Goal: Task Accomplishment & Management: Manage account settings

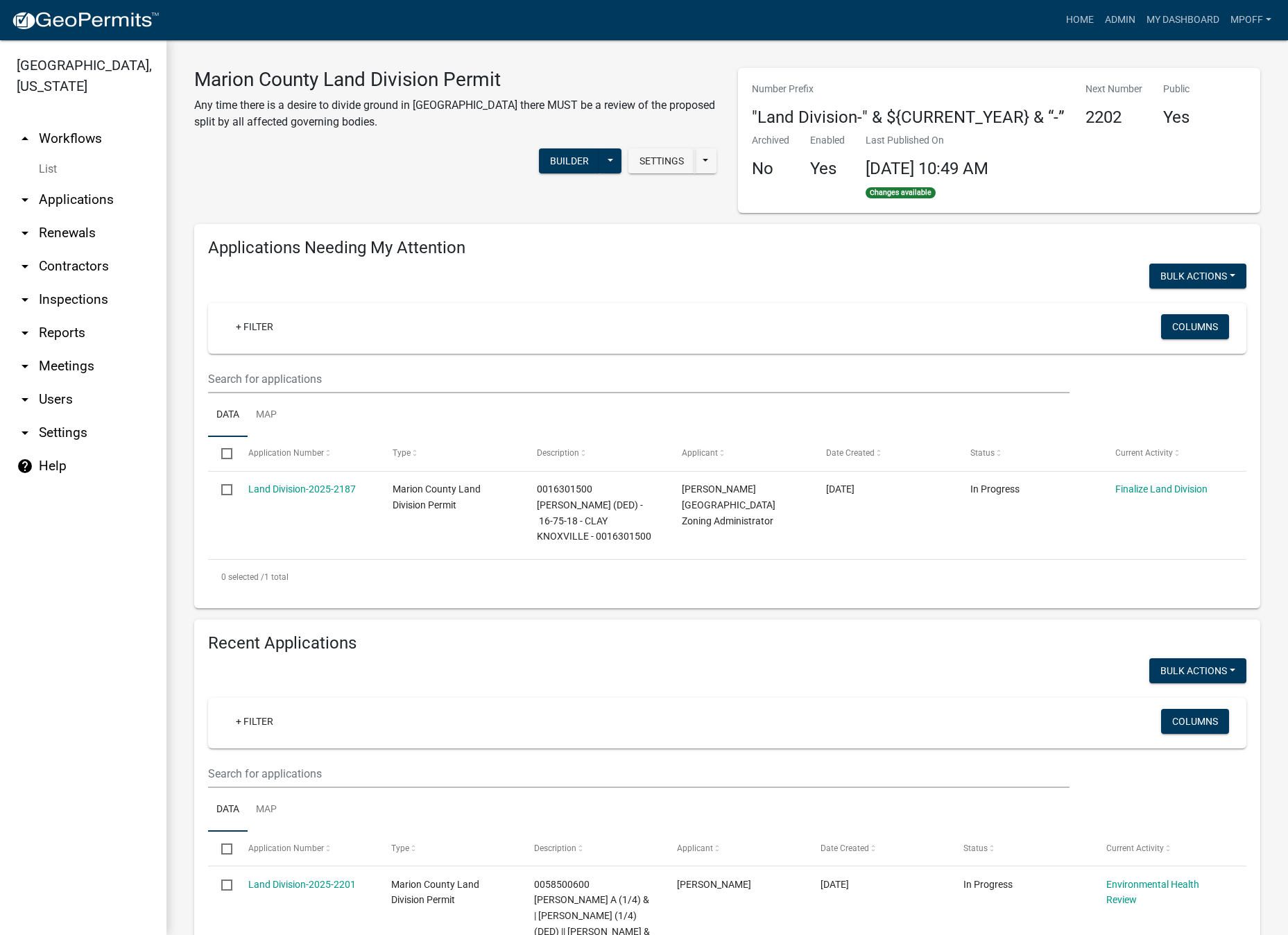
click at [61, 155] on link "List" at bounding box center [83, 169] width 167 height 28
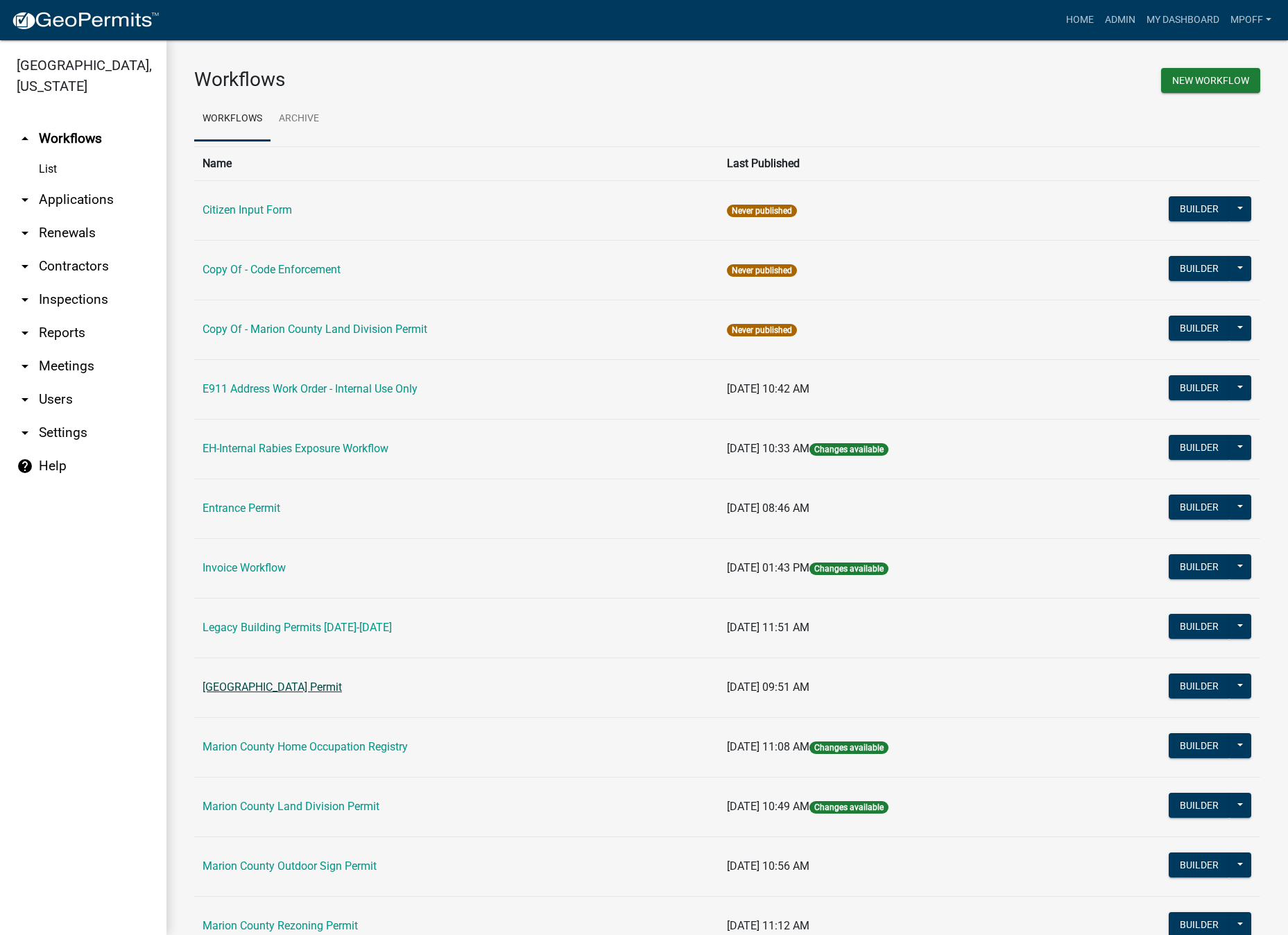
click at [268, 684] on link "[GEOGRAPHIC_DATA] Permit" at bounding box center [272, 687] width 139 height 13
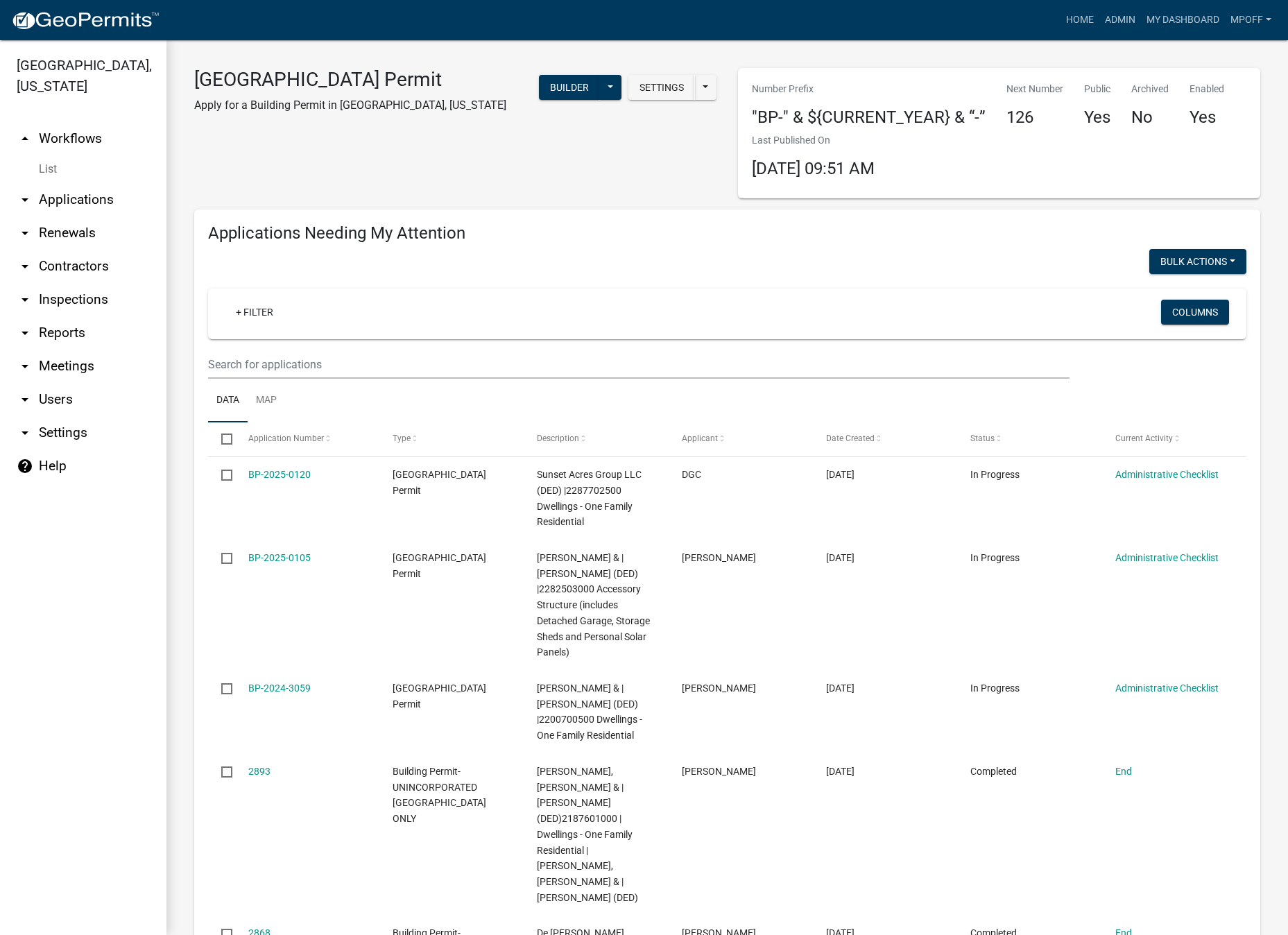
drag, startPoint x: 116, startPoint y: 897, endPoint x: 141, endPoint y: 895, distance: 25.1
click at [116, 897] on ul "arrow_drop_up Workflows List arrow_drop_down Applications Search by Parcel Sear…" at bounding box center [83, 524] width 167 height 825
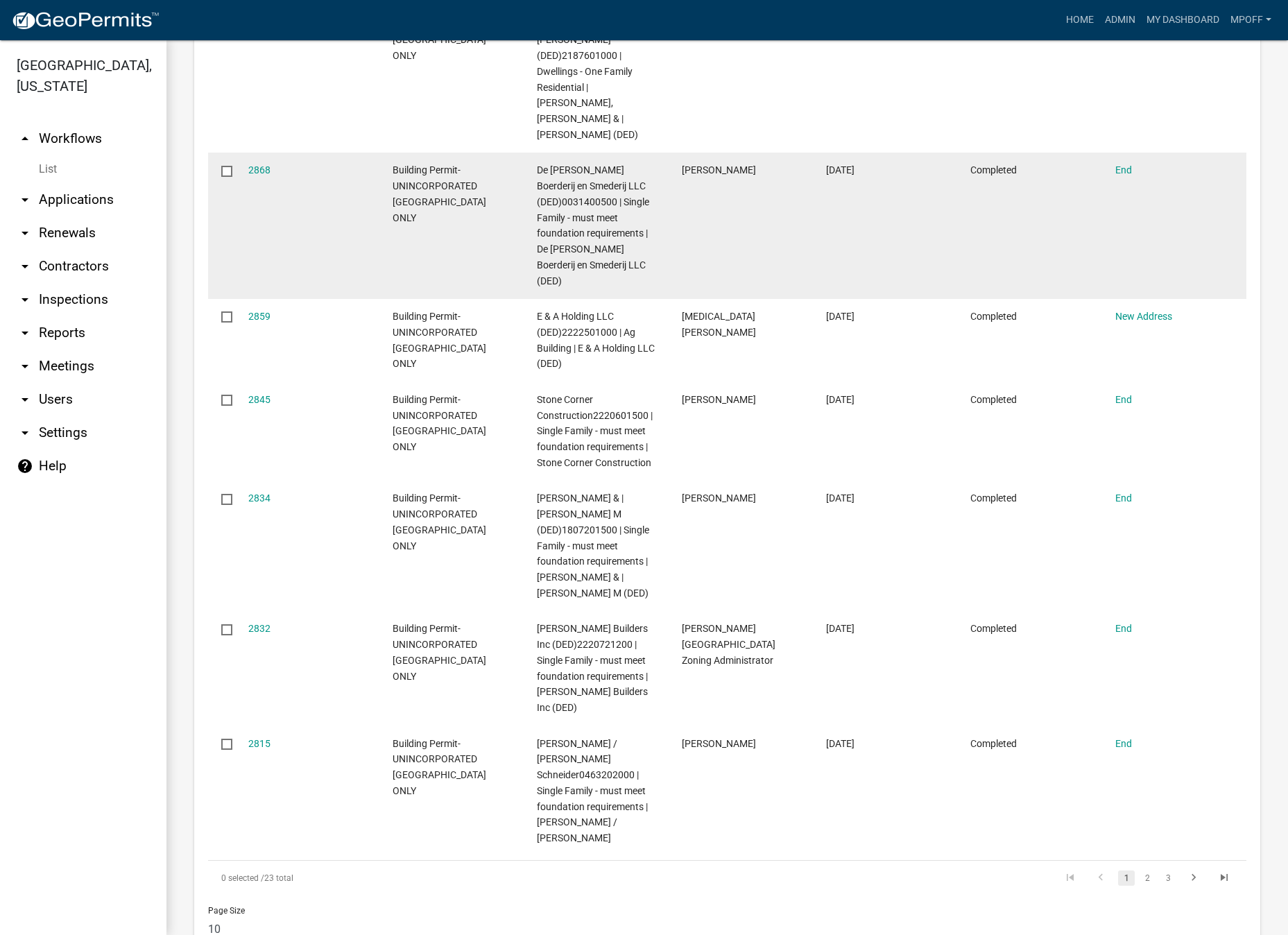
scroll to position [1180, 0]
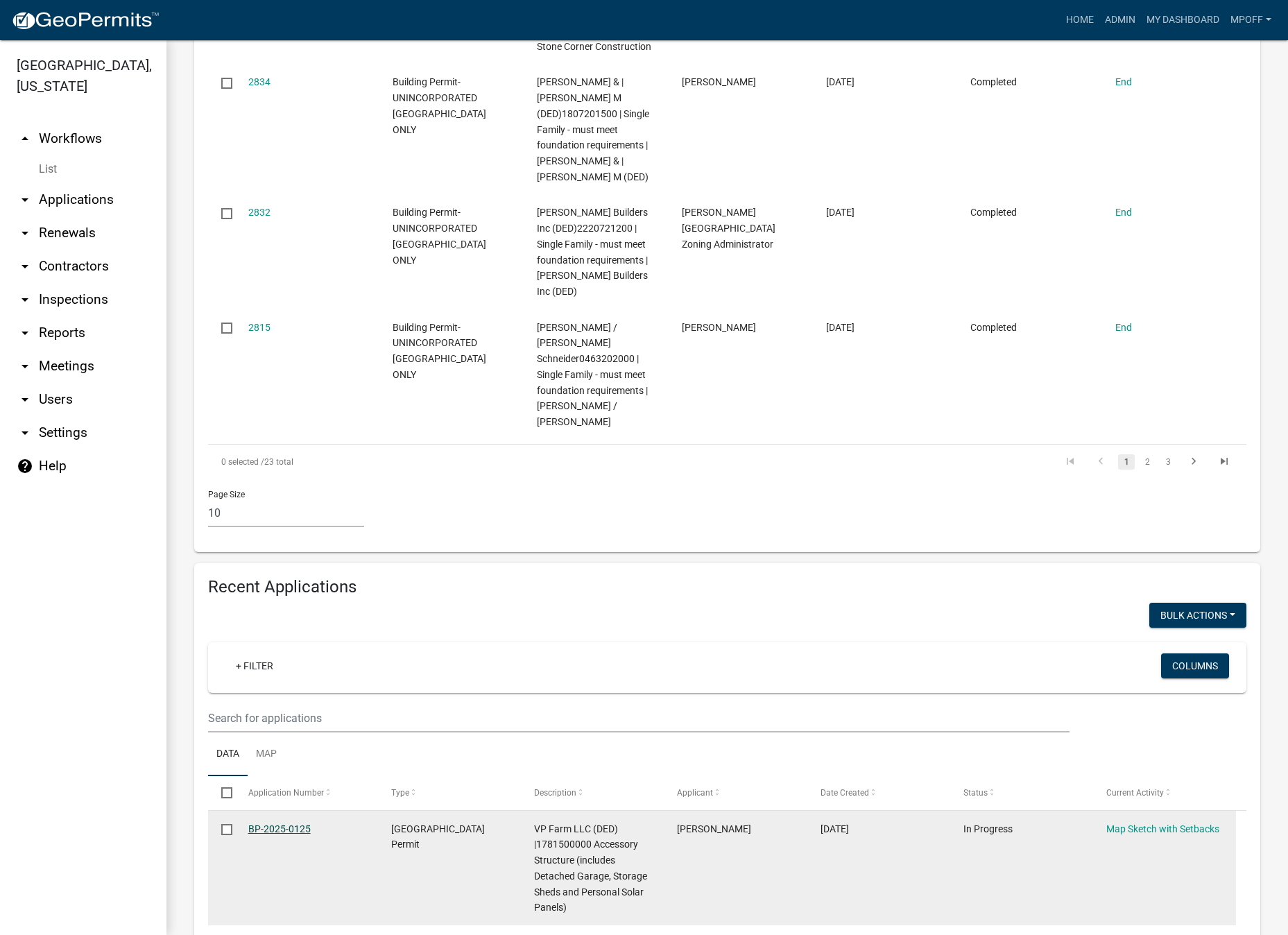
click at [274, 824] on link "BP-2025-0125" at bounding box center [280, 829] width 63 height 11
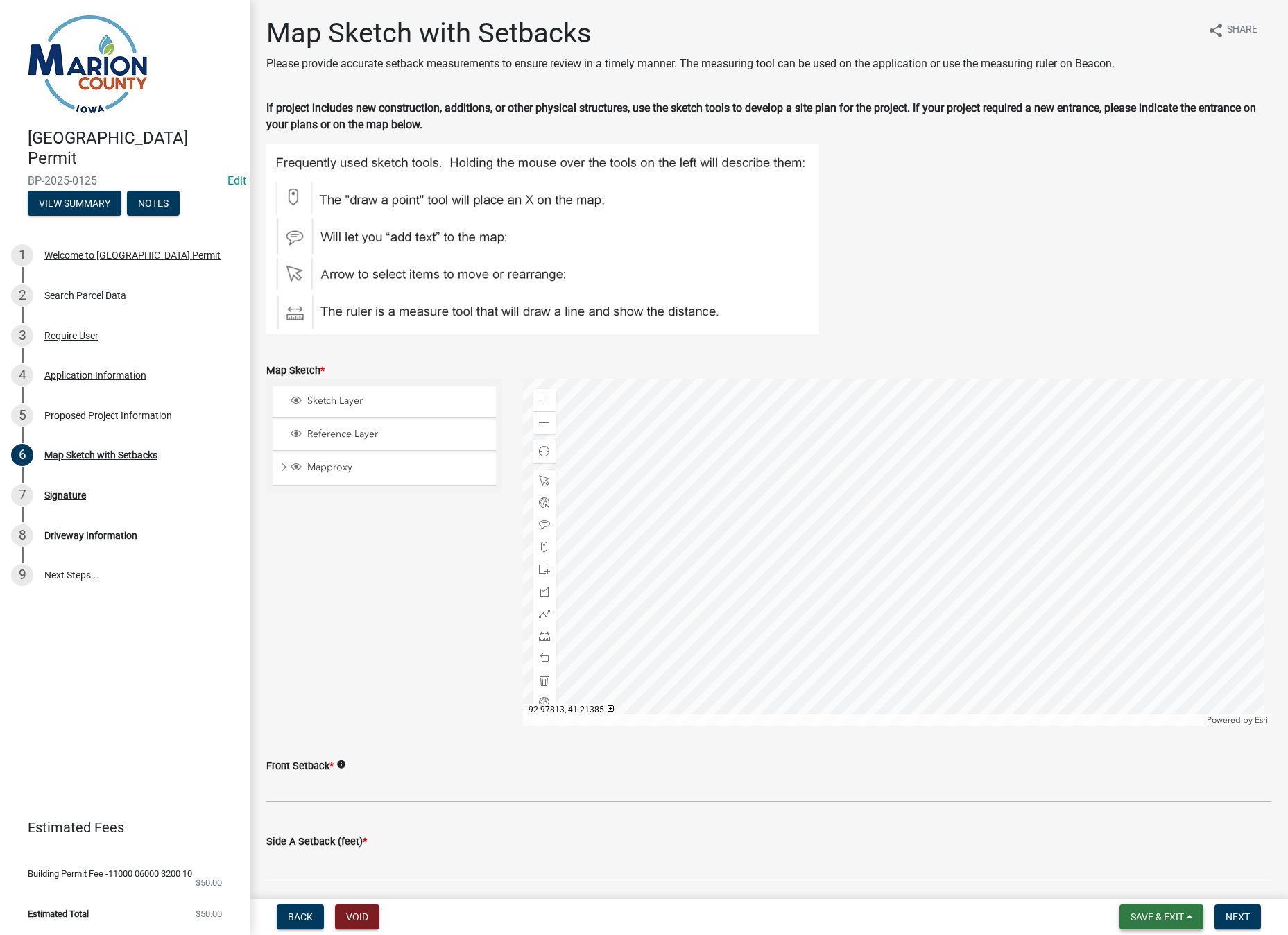
click at [1194, 920] on button "Save & Exit" at bounding box center [1161, 917] width 84 height 25
click at [1150, 868] on button "Save & Exit" at bounding box center [1148, 881] width 111 height 33
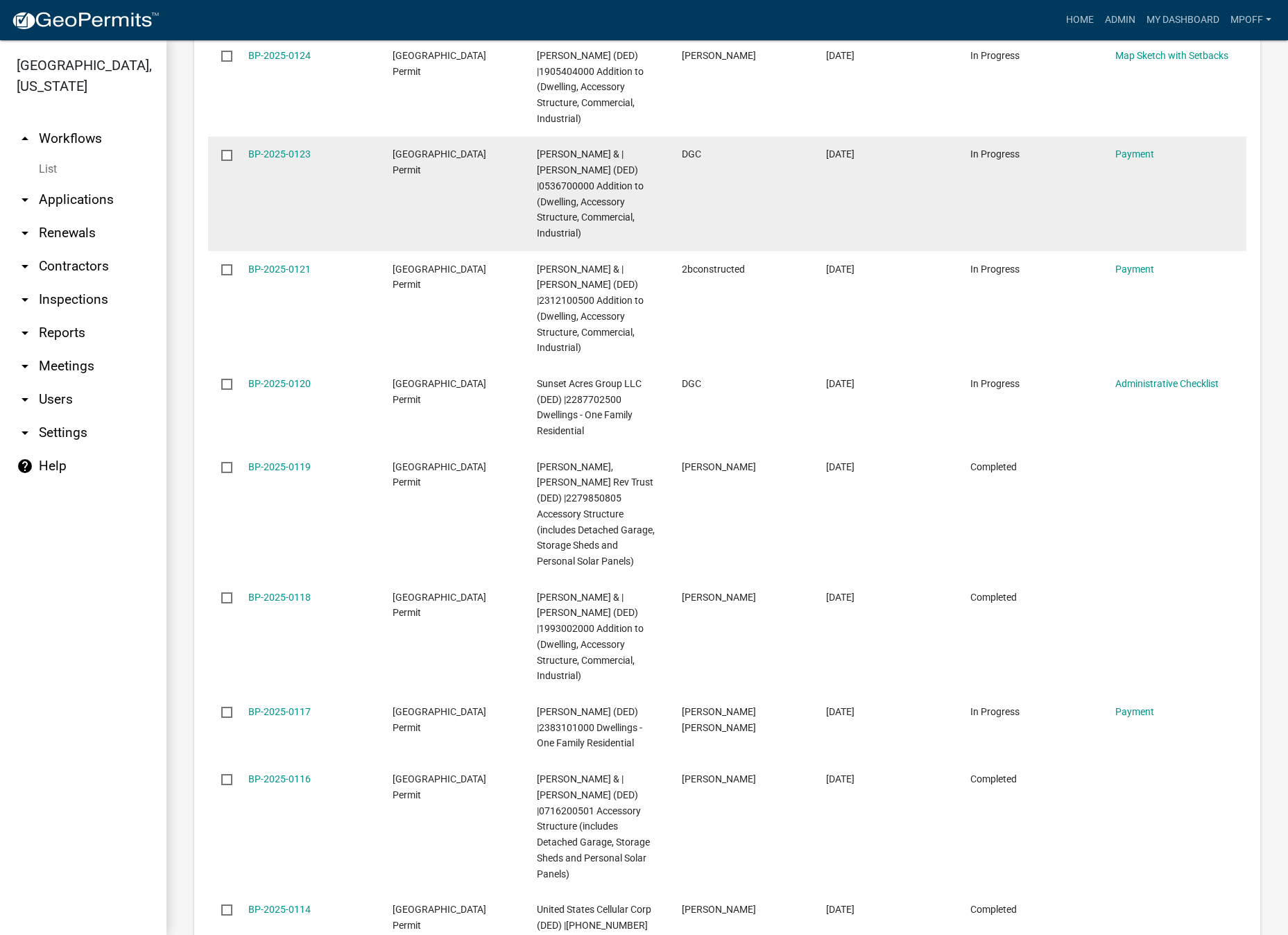
scroll to position [2082, 0]
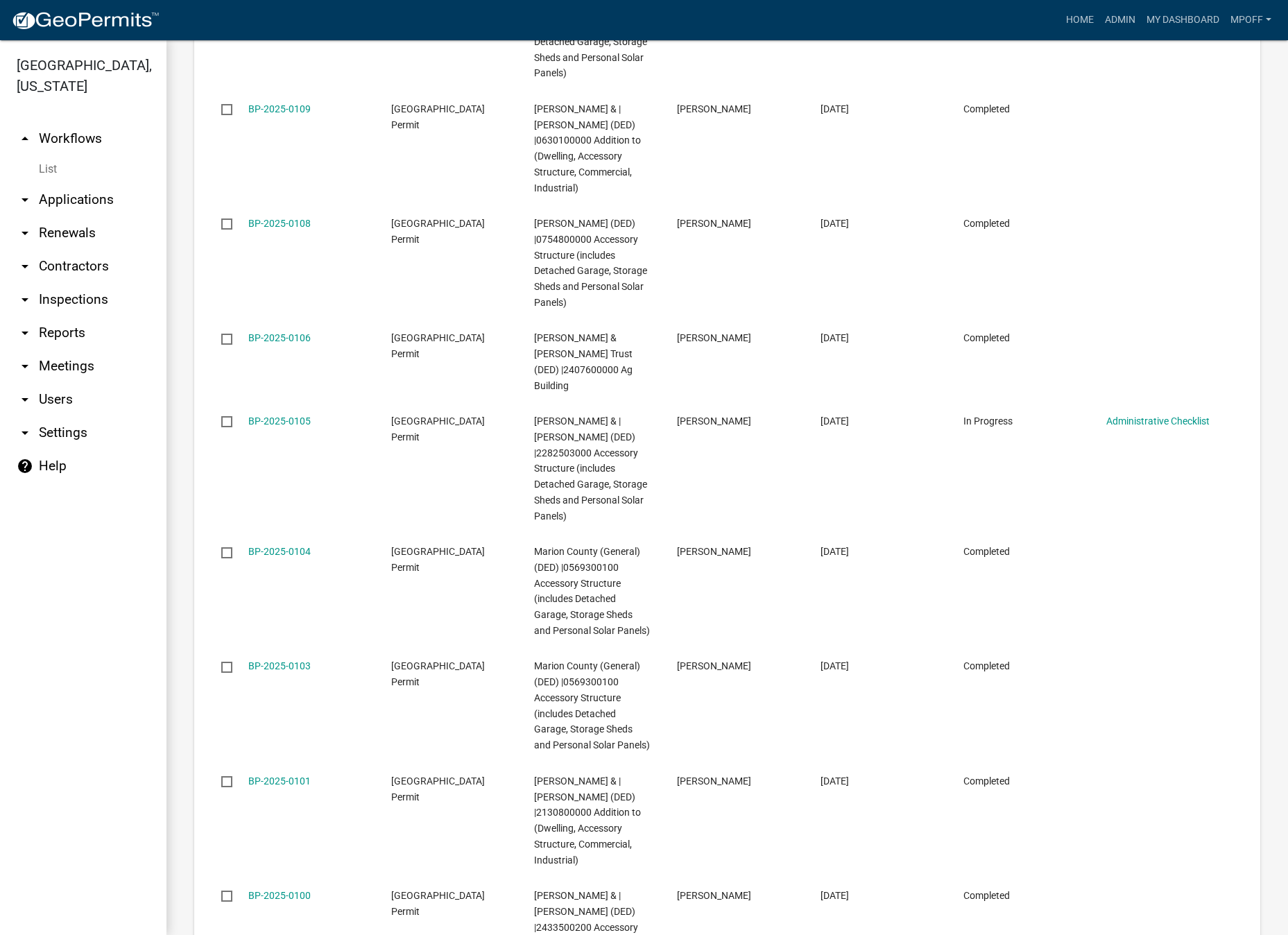
click at [40, 155] on link "List" at bounding box center [83, 169] width 167 height 28
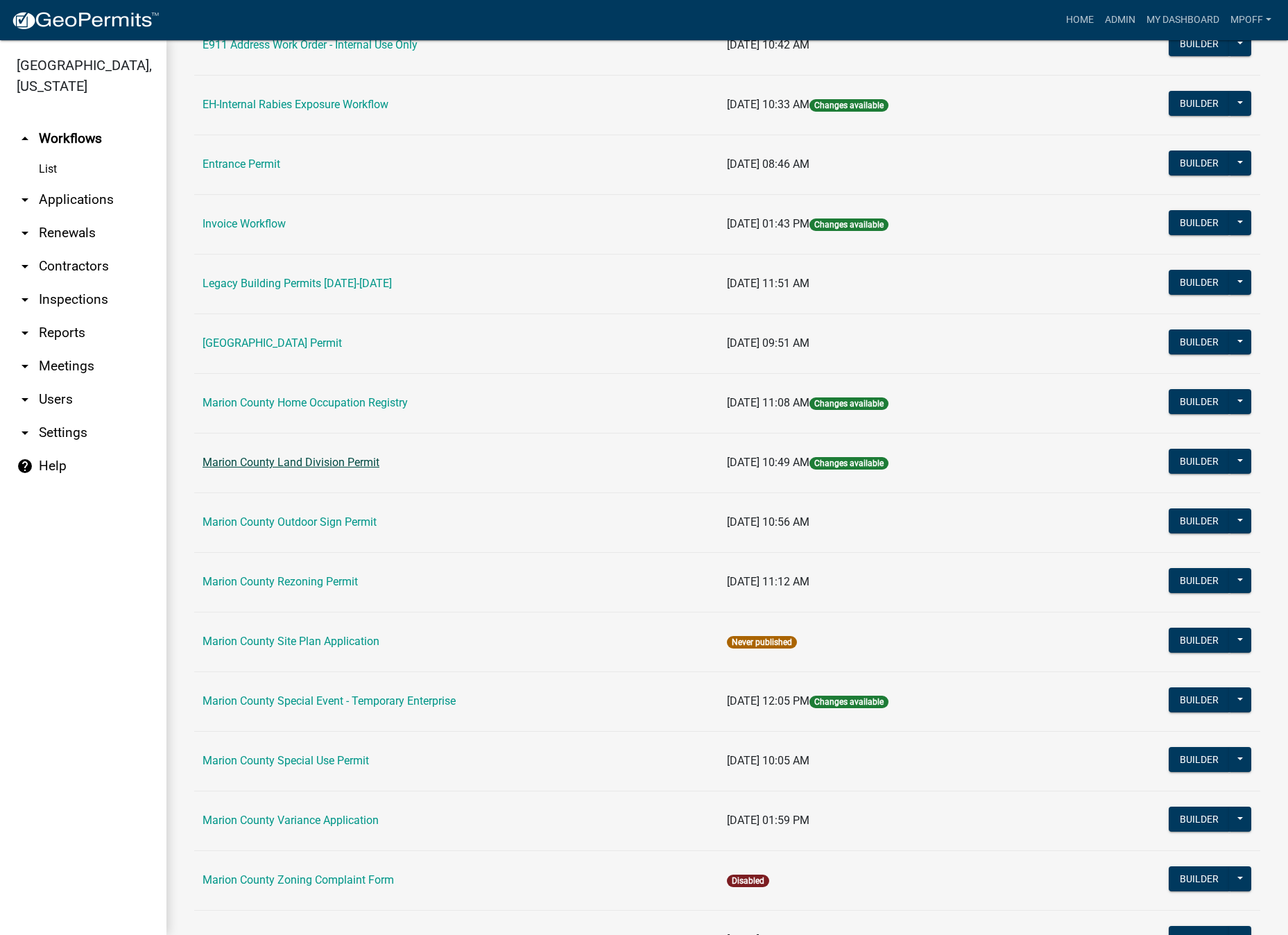
scroll to position [347, 0]
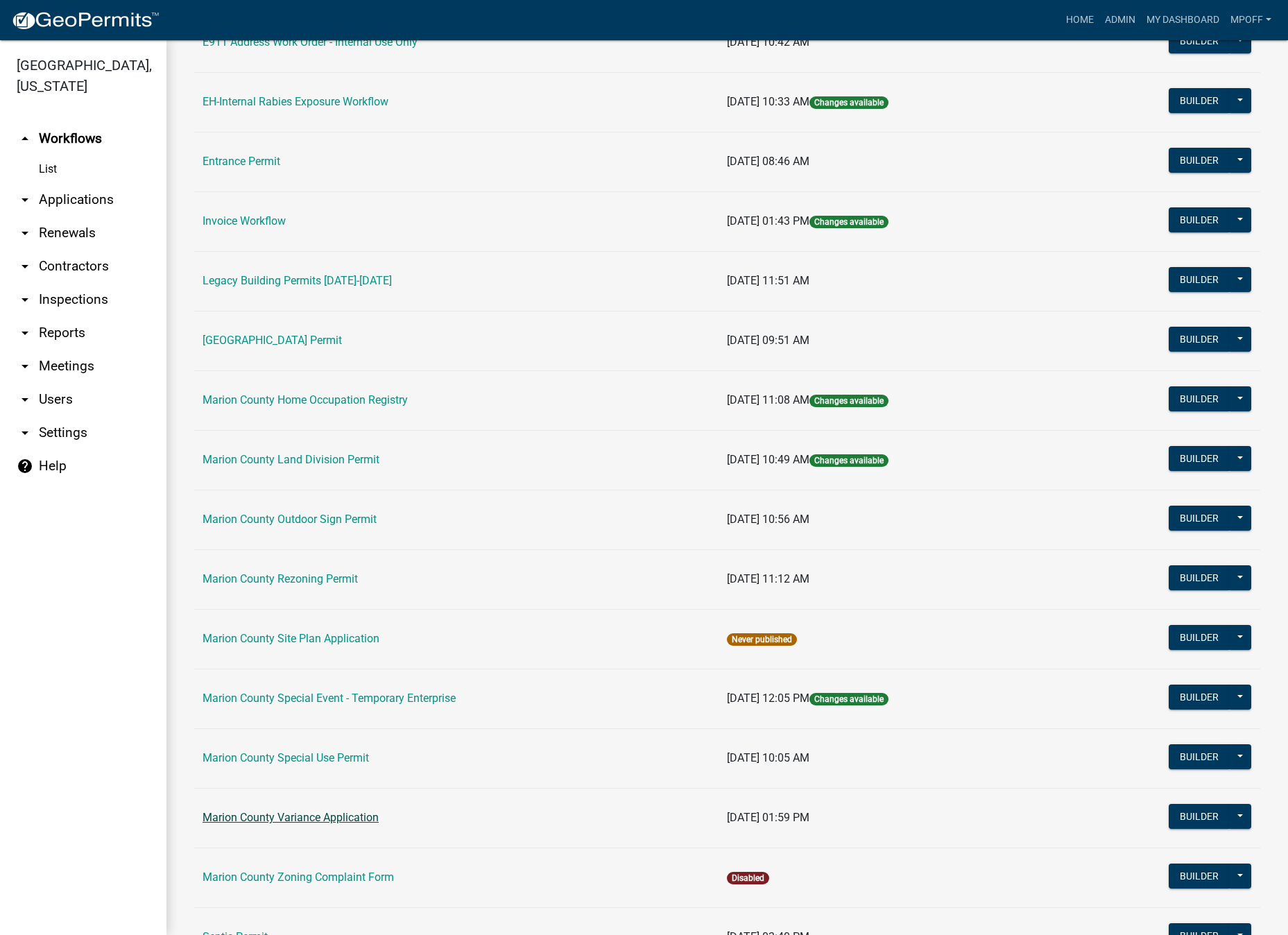
click at [319, 814] on link "Marion County Variance Application" at bounding box center [290, 818] width 176 height 13
